Goal: Task Accomplishment & Management: Use online tool/utility

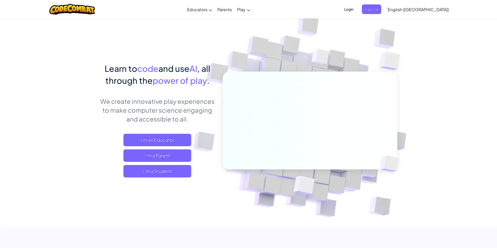
click at [356, 13] on span "Login" at bounding box center [349, 9] width 16 height 10
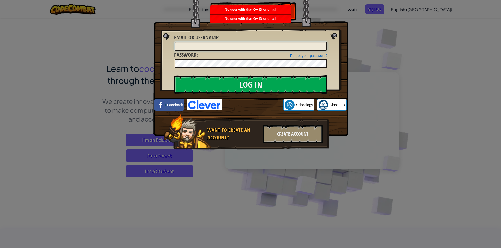
click at [241, 46] on input "Email or Username :" at bounding box center [250, 46] width 152 height 9
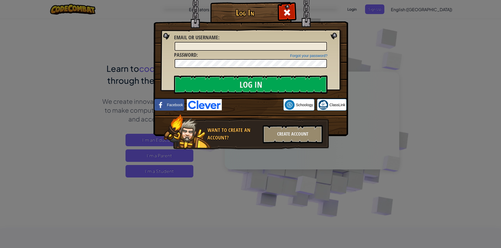
click at [410, 7] on div "Log In Unknown Error Email or Username : Forgot your password? Password : Log I…" at bounding box center [250, 124] width 501 height 248
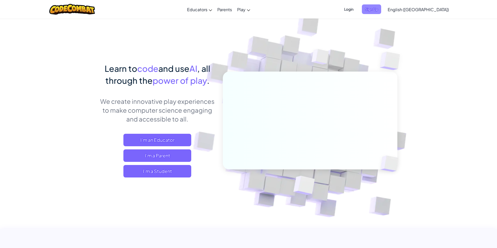
click at [381, 12] on span "Sign Up" at bounding box center [371, 9] width 19 height 10
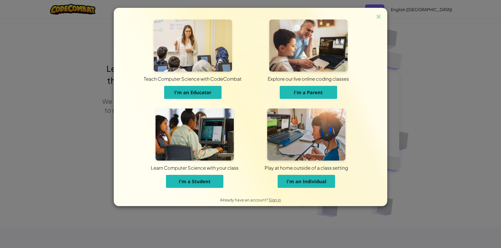
click at [203, 183] on span "I'm a Student" at bounding box center [195, 182] width 32 height 6
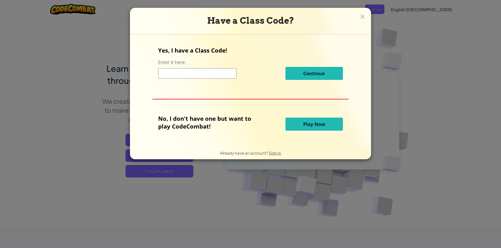
click at [211, 72] on input at bounding box center [197, 73] width 78 height 10
click at [311, 123] on span "Play Now" at bounding box center [314, 124] width 22 height 6
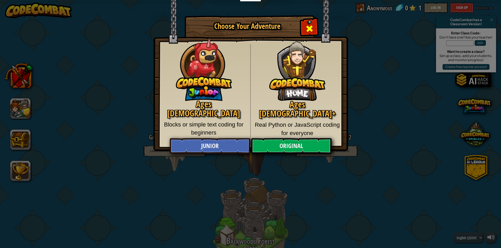
click at [305, 22] on div "Close modal" at bounding box center [309, 28] width 16 height 16
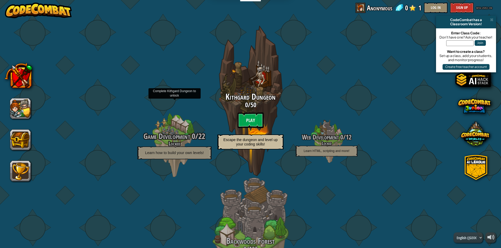
click at [166, 136] on span "Game Development" at bounding box center [166, 136] width 46 height 11
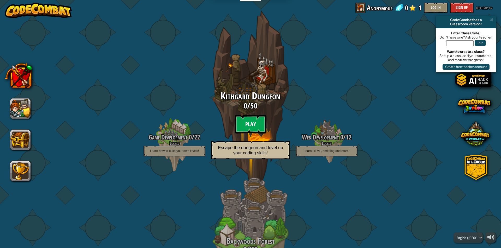
click at [258, 127] on btn "Play" at bounding box center [250, 124] width 31 height 19
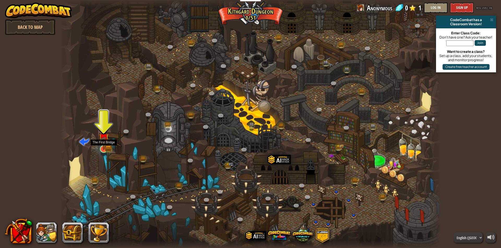
click at [102, 144] on img at bounding box center [104, 138] width 10 height 22
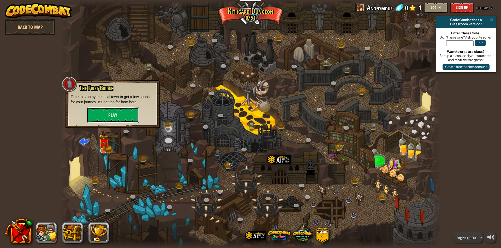
click at [131, 111] on button "Play" at bounding box center [113, 115] width 52 height 16
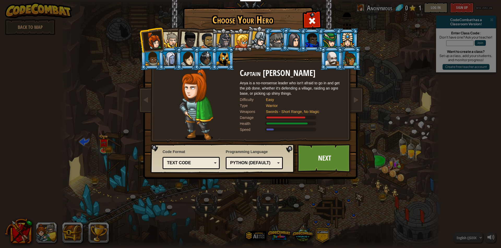
click at [258, 160] on div "Python (Default)" at bounding box center [254, 163] width 50 height 8
click at [258, 214] on div "Choose Your Hero 0 Captain Anya Weston Anya is a no-nonsense leader who isn't a…" at bounding box center [250, 124] width 501 height 248
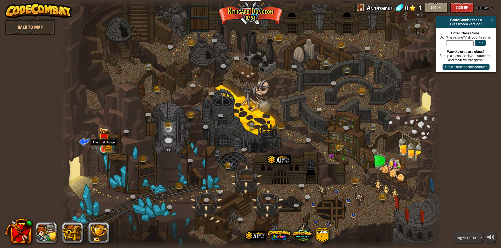
click at [103, 146] on img at bounding box center [104, 138] width 10 height 22
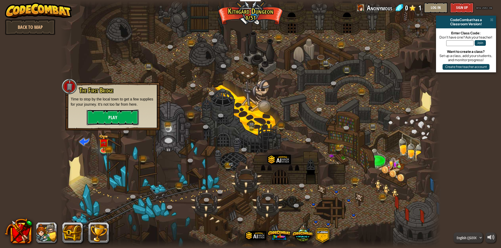
click at [126, 111] on button "Play" at bounding box center [113, 118] width 52 height 16
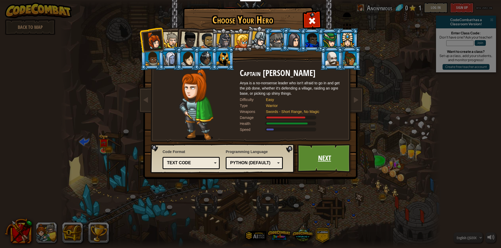
click at [321, 154] on link "Next" at bounding box center [324, 158] width 54 height 29
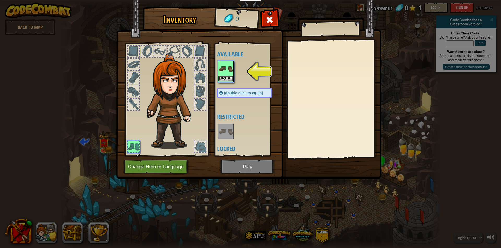
click at [230, 62] on img at bounding box center [225, 69] width 15 height 15
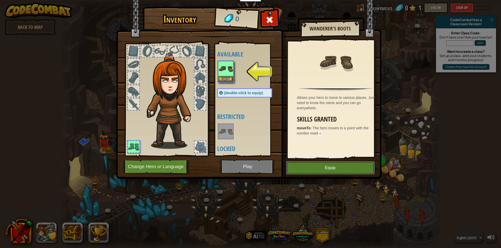
click at [325, 168] on button "Equip" at bounding box center [330, 168] width 88 height 13
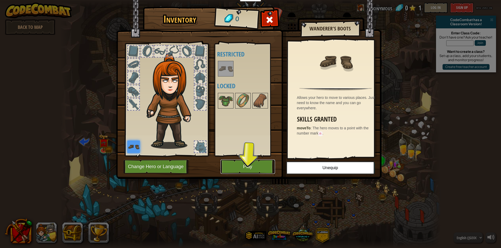
click at [250, 167] on button "Play" at bounding box center [247, 167] width 54 height 14
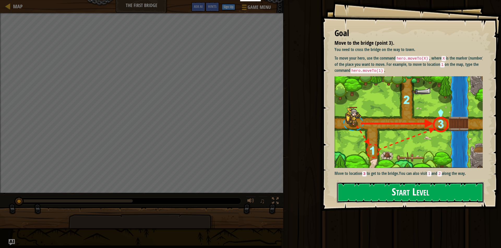
click at [379, 194] on button "Start Level" at bounding box center [410, 193] width 147 height 21
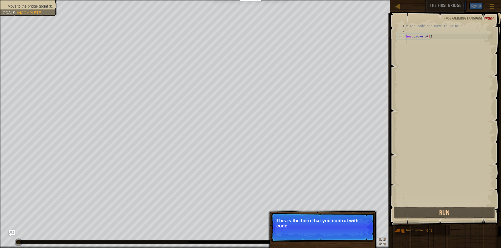
click at [352, 233] on p "Skip (esc) Continue This is the hero that you control with code" at bounding box center [323, 227] width 104 height 29
click at [352, 233] on p "Skip (esc) Continue This is the hero that you control with code." at bounding box center [323, 227] width 104 height 29
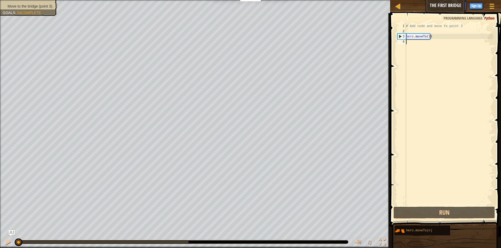
scroll to position [2, 0]
click at [429, 37] on div "# Add code and move to point 3 hero . moveTo ( 1 )" at bounding box center [449, 119] width 88 height 193
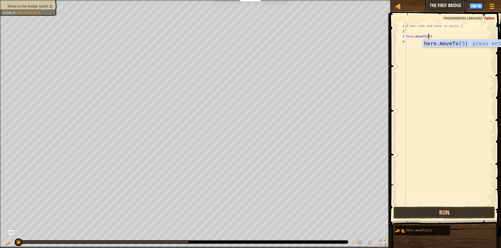
type textarea "hero.moveTo(3)"
click at [439, 212] on button "Run" at bounding box center [443, 213] width 101 height 12
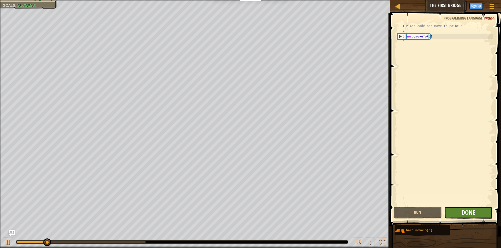
click at [463, 216] on span "Done" at bounding box center [468, 213] width 14 height 8
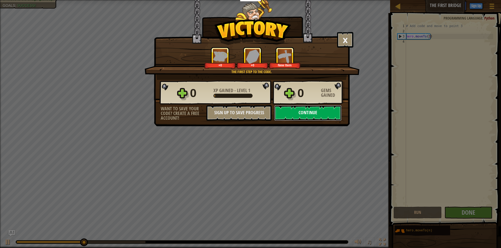
click at [302, 111] on button "Continue" at bounding box center [307, 113] width 67 height 16
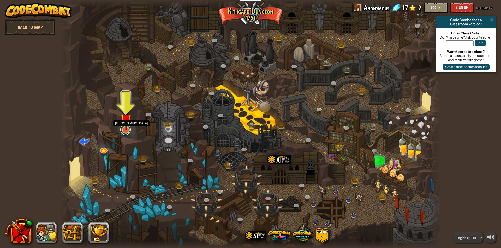
click at [126, 131] on link at bounding box center [125, 130] width 10 height 10
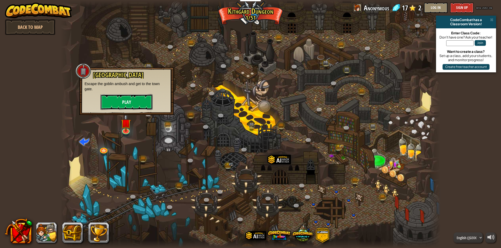
click at [126, 108] on button "Play" at bounding box center [126, 102] width 52 height 16
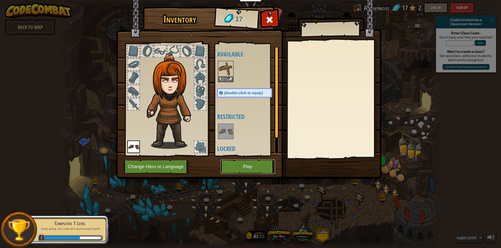
click at [240, 172] on button "Play" at bounding box center [247, 167] width 54 height 14
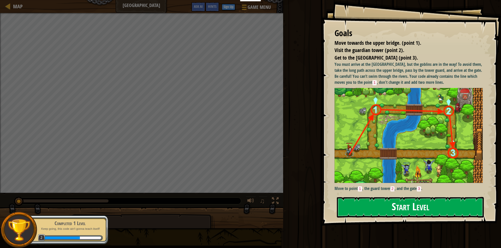
click at [380, 111] on img at bounding box center [410, 135] width 152 height 95
click at [384, 174] on img at bounding box center [410, 135] width 152 height 95
click at [404, 211] on button "Start Level" at bounding box center [410, 207] width 147 height 21
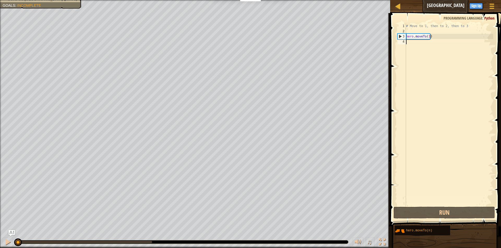
click at [315, 222] on div "Move towards the upper bridge. (point 1). Visit the guardian tower (point 2). G…" at bounding box center [250, 124] width 501 height 248
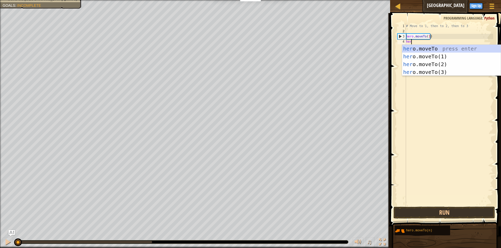
scroll to position [2, 0]
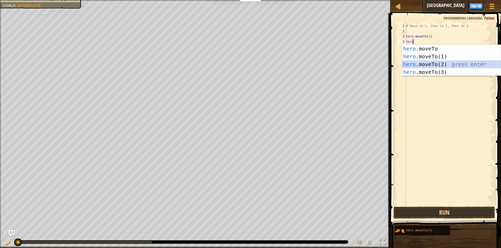
type textarea "hero.moveTo(2)"
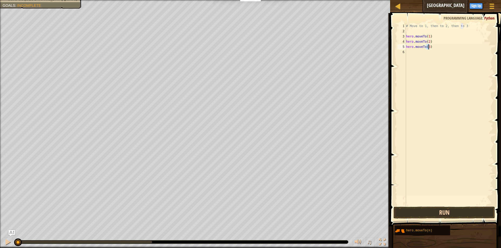
type textarea "hero.moveTo(3)"
click at [447, 212] on button "Run" at bounding box center [443, 213] width 101 height 12
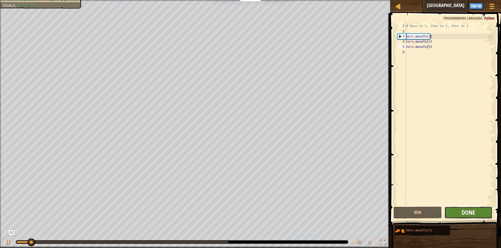
click at [464, 209] on span "Done" at bounding box center [468, 213] width 14 height 8
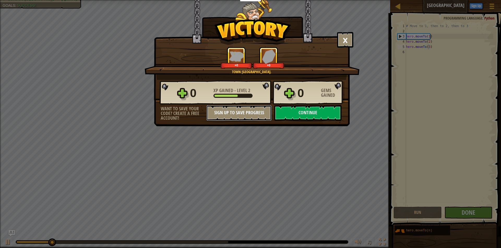
click at [232, 115] on button "Sign Up to Save Progress" at bounding box center [238, 113] width 65 height 16
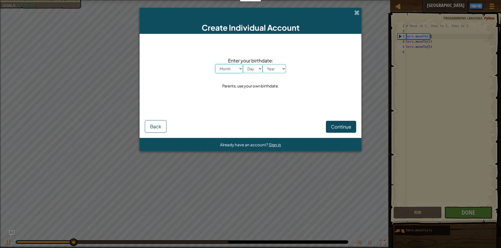
click at [232, 69] on select "Month January February March April May June July August September October Novem…" at bounding box center [229, 68] width 28 height 9
select select "12"
click at [215, 64] on select "Month January February March April May June July August September October Novem…" at bounding box center [229, 68] width 28 height 9
click at [254, 72] on select "Day 1 2 3 4 5 6 7 8 9 10 11 12 13 14 15 16 17 18 19 20 21 22 23 24 25 26 27 28 …" at bounding box center [253, 68] width 20 height 9
select select "30"
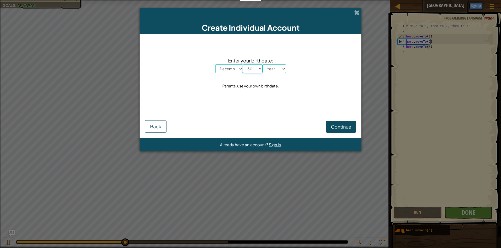
click at [243, 64] on select "Day 1 2 3 4 5 6 7 8 9 10 11 12 13 14 15 16 17 18 19 20 21 22 23 24 25 26 27 28 …" at bounding box center [253, 68] width 20 height 9
select select "2007"
click at [346, 130] on span "Continue" at bounding box center [341, 127] width 20 height 6
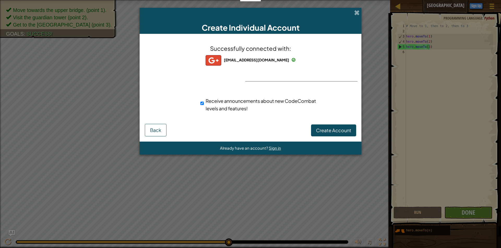
click at [289, 74] on div "Successfully connected with: ngonhatanhly@gmail.com ngonhatanhly@gmail.com ngon…" at bounding box center [250, 81] width 209 height 85
click at [333, 132] on span "Create Account" at bounding box center [333, 130] width 35 height 6
click at [272, 75] on div "Successfully connected with: ngonhatanhly@gmail.com ngonhatanhly@gmail.com ngon…" at bounding box center [250, 81] width 209 height 85
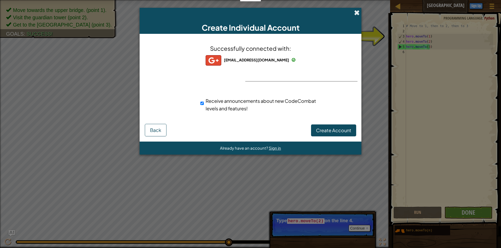
click at [357, 14] on span at bounding box center [356, 12] width 5 height 5
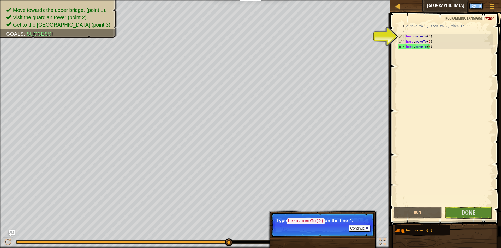
click at [477, 7] on button "Sign Up" at bounding box center [475, 6] width 13 height 6
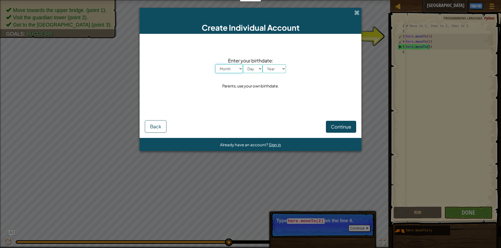
click at [227, 68] on select "Month January February March April May June July August September October Novem…" at bounding box center [229, 68] width 28 height 9
select select "12"
click at [215, 64] on select "Month January February March April May June July August September October Novem…" at bounding box center [229, 68] width 28 height 9
click at [255, 69] on select "Day 1 2 3 4 5 6 7 8 9 10 11 12 13 14 15 16 17 18 19 20 21 22 23 24 25 26 27 28 …" at bounding box center [253, 68] width 20 height 9
click at [243, 64] on select "Day 1 2 3 4 5 6 7 8 9 10 11 12 13 14 15 16 17 18 19 20 21 22 23 24 25 26 27 28 …" at bounding box center [253, 68] width 20 height 9
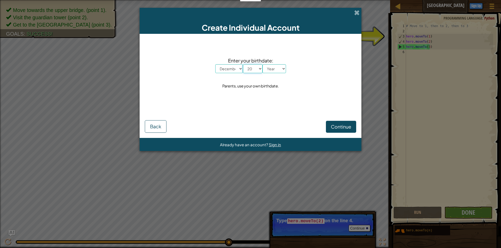
click at [255, 69] on select "Day 1 2 3 4 5 6 7 8 9 10 11 12 13 14 15 16 17 18 19 20 21 22 23 24 25 26 27 28 …" at bounding box center [253, 68] width 20 height 9
select select "30"
click at [265, 69] on select "Year 2025 2024 2023 2022 2021 2020 2019 2018 2017 2016 2015 2014 2013 2012 2011…" at bounding box center [273, 68] width 23 height 9
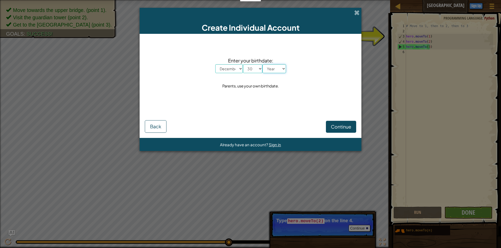
select select "2007"
click at [262, 64] on select "Year 2025 2024 2023 2022 2021 2020 2019 2018 2017 2016 2015 2014 2013 2012 2011…" at bounding box center [273, 68] width 23 height 9
click at [352, 123] on button "Continue" at bounding box center [341, 127] width 30 height 12
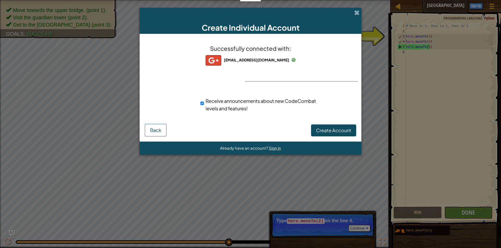
click at [216, 106] on span "Receive announcements about new CodeCombat levels and features!" at bounding box center [260, 105] width 110 height 14
click at [204, 106] on input "Receive announcements about new CodeCombat levels and features!" at bounding box center [201, 103] width 3 height 10
click at [216, 106] on span "Receive announcements about new CodeCombat levels and features!" at bounding box center [260, 105] width 110 height 14
click at [204, 106] on input "Receive announcements about new CodeCombat levels and features!" at bounding box center [201, 103] width 3 height 10
click at [216, 106] on span "Receive announcements about new CodeCombat levels and features!" at bounding box center [260, 105] width 110 height 14
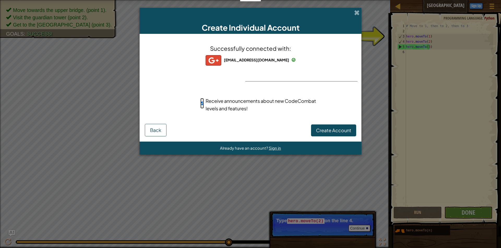
click at [204, 106] on input "Receive announcements about new CodeCombat levels and features!" at bounding box center [201, 103] width 3 height 10
checkbox input "false"
click at [348, 133] on span "Create Account" at bounding box center [333, 130] width 35 height 6
click at [357, 14] on span at bounding box center [356, 12] width 5 height 5
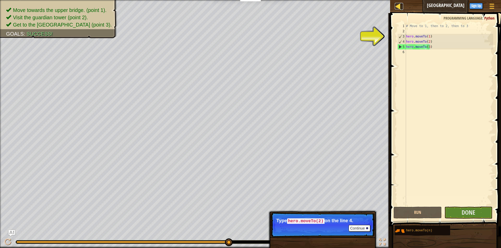
click at [400, 6] on div at bounding box center [397, 6] width 7 height 7
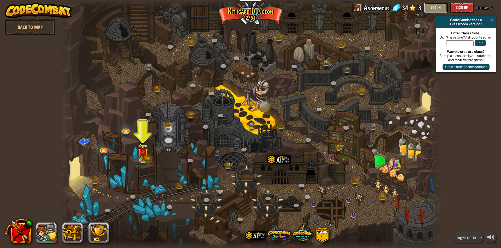
click at [441, 8] on button "Log In" at bounding box center [435, 8] width 23 height 10
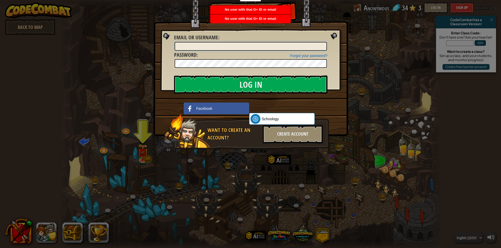
click at [300, 47] on input "Email or Username :" at bounding box center [250, 46] width 152 height 9
click at [229, 110] on link "Facebook" at bounding box center [216, 109] width 65 height 12
click at [282, 135] on div "Create Account" at bounding box center [293, 134] width 60 height 18
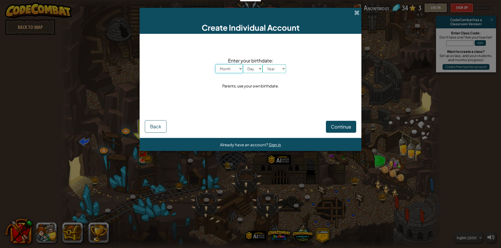
click at [234, 70] on select "Month January February March April May June July August September October Novem…" at bounding box center [229, 68] width 28 height 9
select select "12"
click at [215, 64] on select "Month January February March April May June July August September October Novem…" at bounding box center [229, 68] width 28 height 9
click at [256, 69] on select "Day 1 2 3 4 5 6 7 8 9 10 11 12 13 14 15 16 17 18 19 20 21 22 23 24 25 26 27 28 …" at bounding box center [253, 68] width 20 height 9
select select "30"
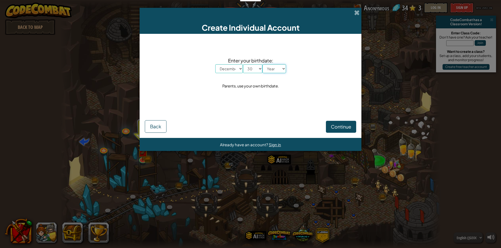
click at [273, 68] on select "Year 2025 2024 2023 2022 2021 2020 2019 2018 2017 2016 2015 2014 2013 2012 2011…" at bounding box center [273, 68] width 23 height 9
select select "2007"
click at [339, 126] on span "Continue" at bounding box center [341, 127] width 20 height 6
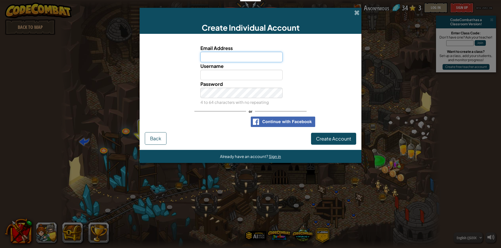
click at [226, 56] on input "Email Address" at bounding box center [241, 57] width 82 height 10
type input "ngonhatanhly@gmail.com"
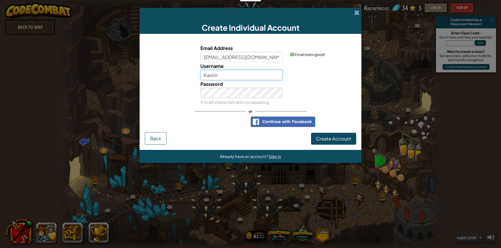
type input "Karirin"
click at [341, 137] on span "Create Account" at bounding box center [333, 139] width 35 height 6
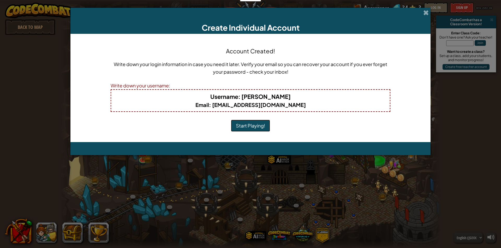
click at [245, 128] on button "Start Playing!" at bounding box center [250, 126] width 39 height 12
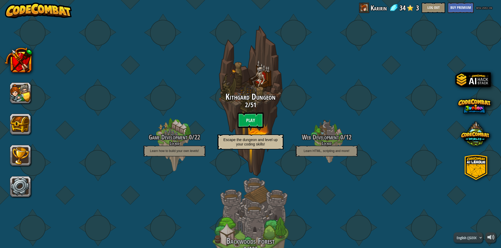
click at [249, 124] on btn "Play" at bounding box center [250, 121] width 26 height 16
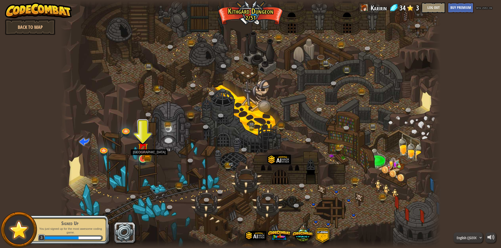
click at [143, 159] on img at bounding box center [143, 148] width 10 height 22
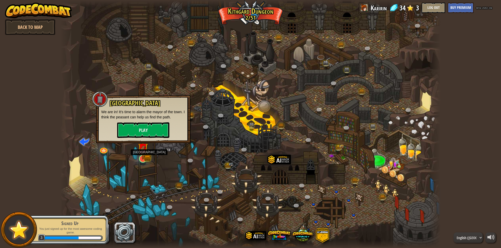
click at [143, 159] on img at bounding box center [143, 148] width 10 height 22
click at [132, 128] on button "Play" at bounding box center [143, 131] width 52 height 16
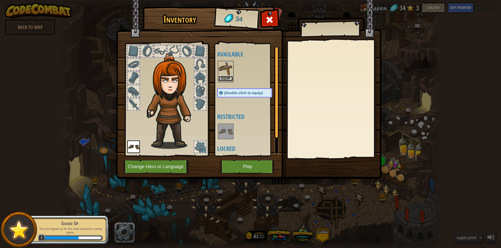
click at [229, 80] on button "Equip" at bounding box center [225, 78] width 15 height 5
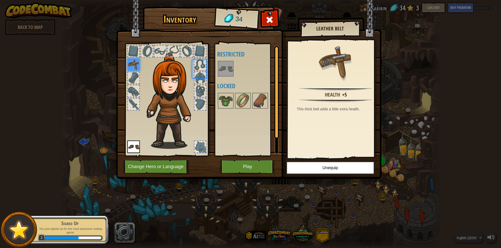
click at [229, 1] on body "powered by Back to Map Twisted Canyon (Locked) Challenge: collect the most gold…" at bounding box center [250, 0] width 501 height 1
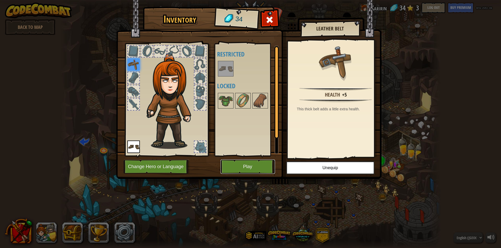
click at [244, 165] on button "Play" at bounding box center [247, 167] width 54 height 14
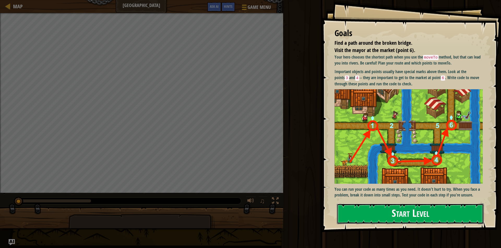
click at [377, 217] on button "Start Level" at bounding box center [410, 214] width 147 height 21
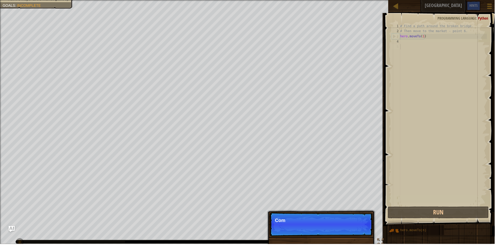
click at [420, 53] on div "# Find a path around the broken bridge. # Then move to the market - point 6. he…" at bounding box center [445, 119] width 88 height 193
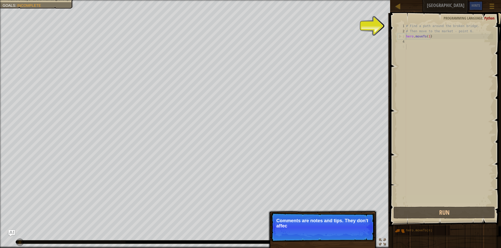
click at [348, 233] on p "Skip (esc) Continue Comments are notes and tips. They don't affec" at bounding box center [323, 227] width 104 height 29
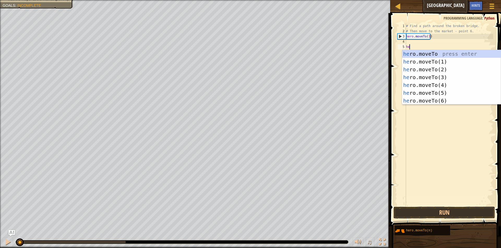
scroll to position [2, 0]
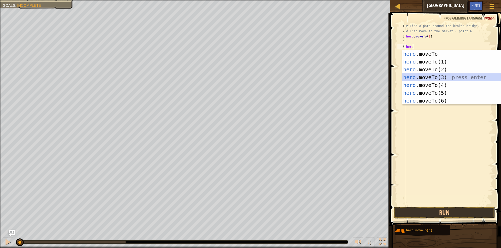
type textarea "hero.moveTo(3)"
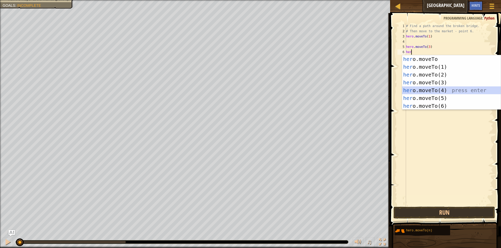
type textarea "hero.moveTo(4)"
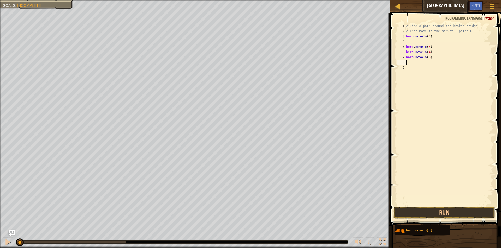
type textarea "hero.moveTo(6)"
drag, startPoint x: 442, startPoint y: 220, endPoint x: 436, endPoint y: 204, distance: 17.1
click at [436, 204] on div "Hints hero.moveTo(6) 1 2 3 4 5 6 7 8 9 # Find a path around the broken bridge. …" at bounding box center [444, 129] width 112 height 233
drag, startPoint x: 436, startPoint y: 204, endPoint x: 435, endPoint y: 213, distance: 8.7
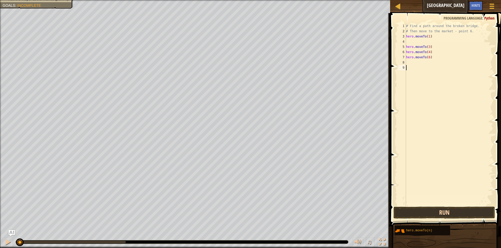
click at [435, 213] on div "1 2 3 4 5 6 7 8 9 # Find a path around the broken bridge. # Then move to the ma…" at bounding box center [444, 130] width 112 height 229
click at [435, 213] on button "Run" at bounding box center [443, 213] width 101 height 12
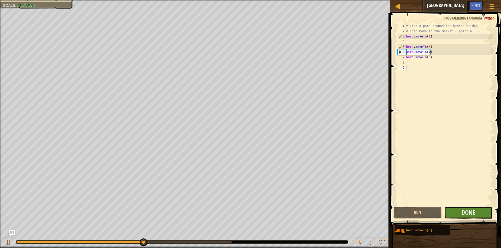
click at [466, 208] on button "Done" at bounding box center [468, 213] width 48 height 12
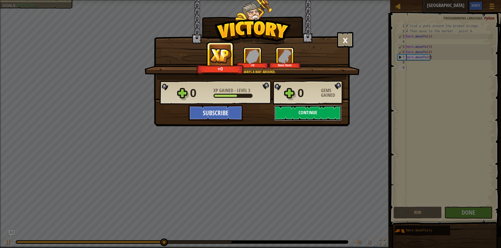
click at [312, 115] on button "Continue" at bounding box center [307, 113] width 67 height 16
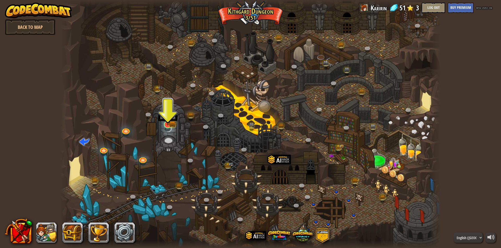
click at [171, 125] on img at bounding box center [167, 114] width 10 height 22
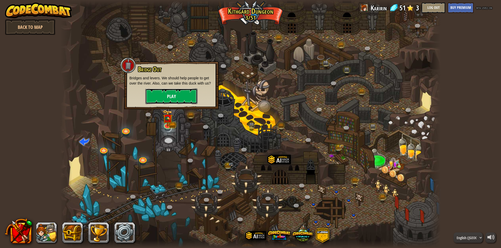
click at [183, 96] on button "Play" at bounding box center [171, 97] width 52 height 16
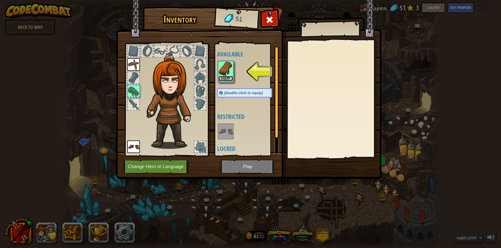
click at [223, 81] on button "Equip" at bounding box center [225, 78] width 15 height 5
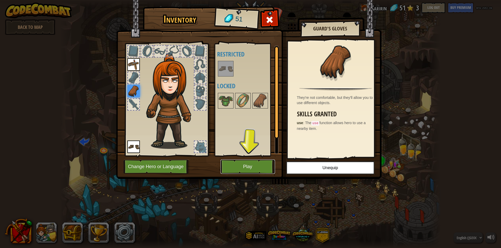
click at [250, 171] on button "Play" at bounding box center [247, 167] width 54 height 14
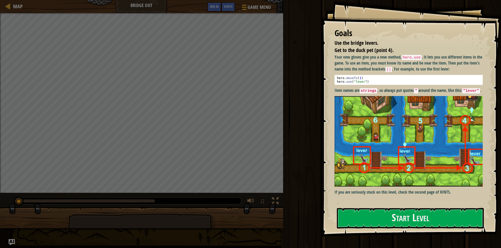
click at [429, 56] on p "Your new gloves give you a new method, hero.use . It lets you use different ite…" at bounding box center [410, 63] width 152 height 18
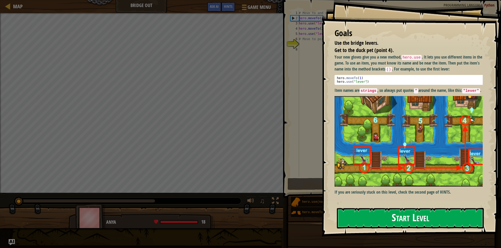
click at [377, 221] on button "Start Level" at bounding box center [410, 218] width 147 height 21
